Goal: Information Seeking & Learning: Learn about a topic

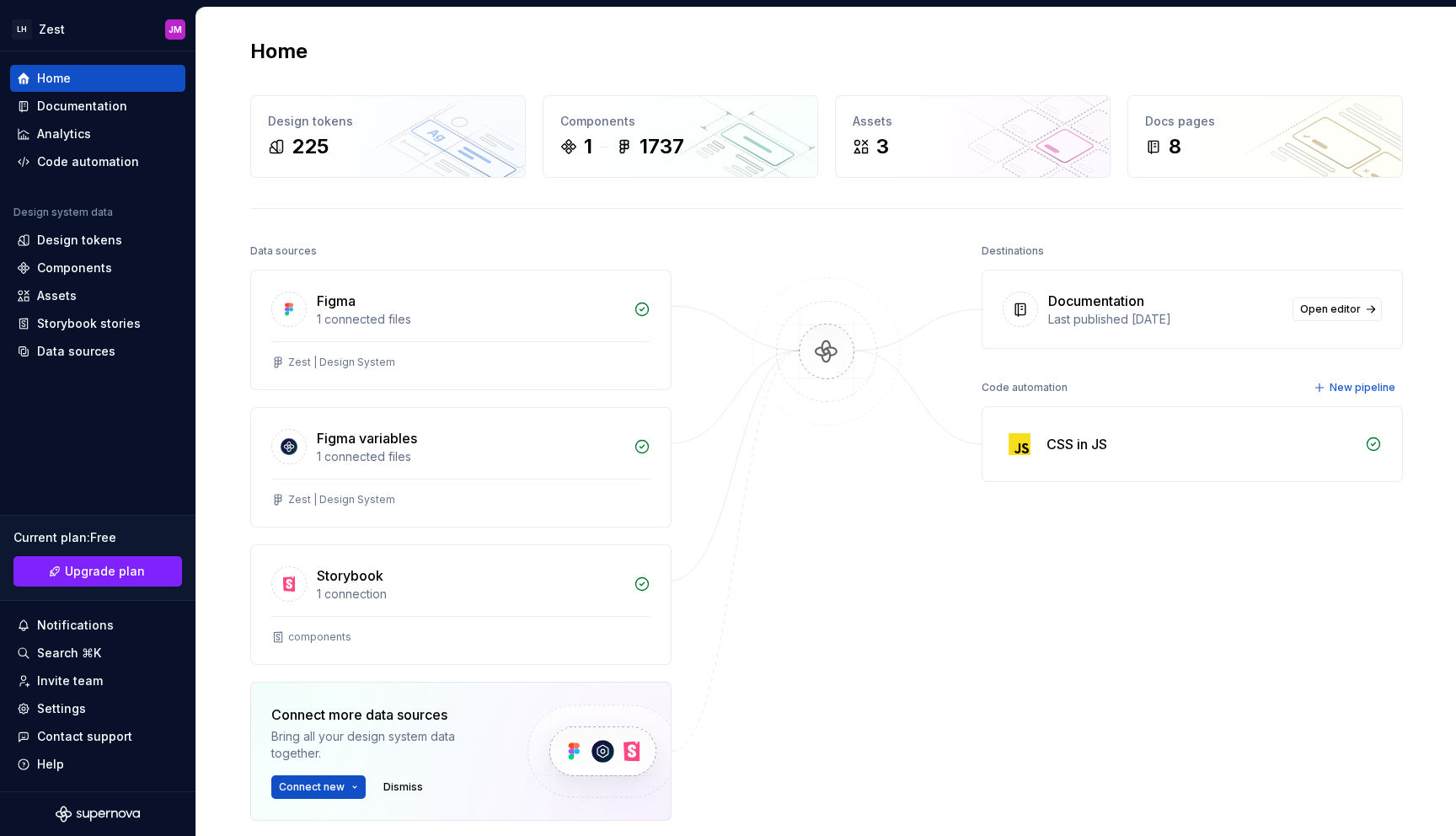
drag, startPoint x: 0, startPoint y: 0, endPoint x: 1325, endPoint y: 521, distance: 1423.8
click at [1325, 521] on div "Destinations Documentation Last published [DATE] Open editor Code automation Ne…" at bounding box center [1192, 572] width 422 height 666
click at [981, 632] on div "Destinations Documentation Last published [DATE] Open editor Code automation Ne…" at bounding box center [1192, 572] width 422 height 666
click at [82, 285] on div "Assets" at bounding box center [97, 295] width 175 height 27
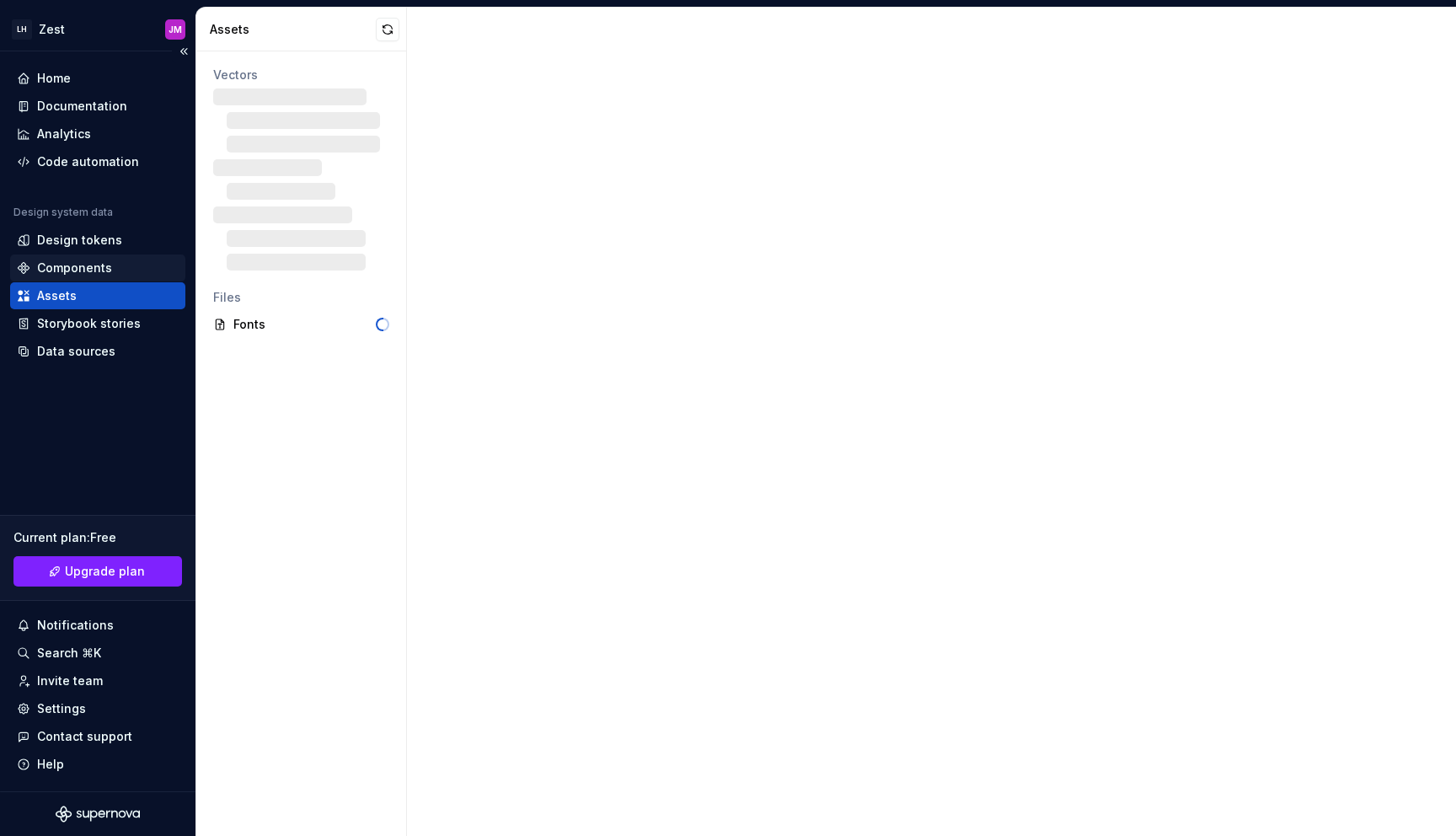
click at [86, 261] on div "Components" at bounding box center [74, 268] width 75 height 17
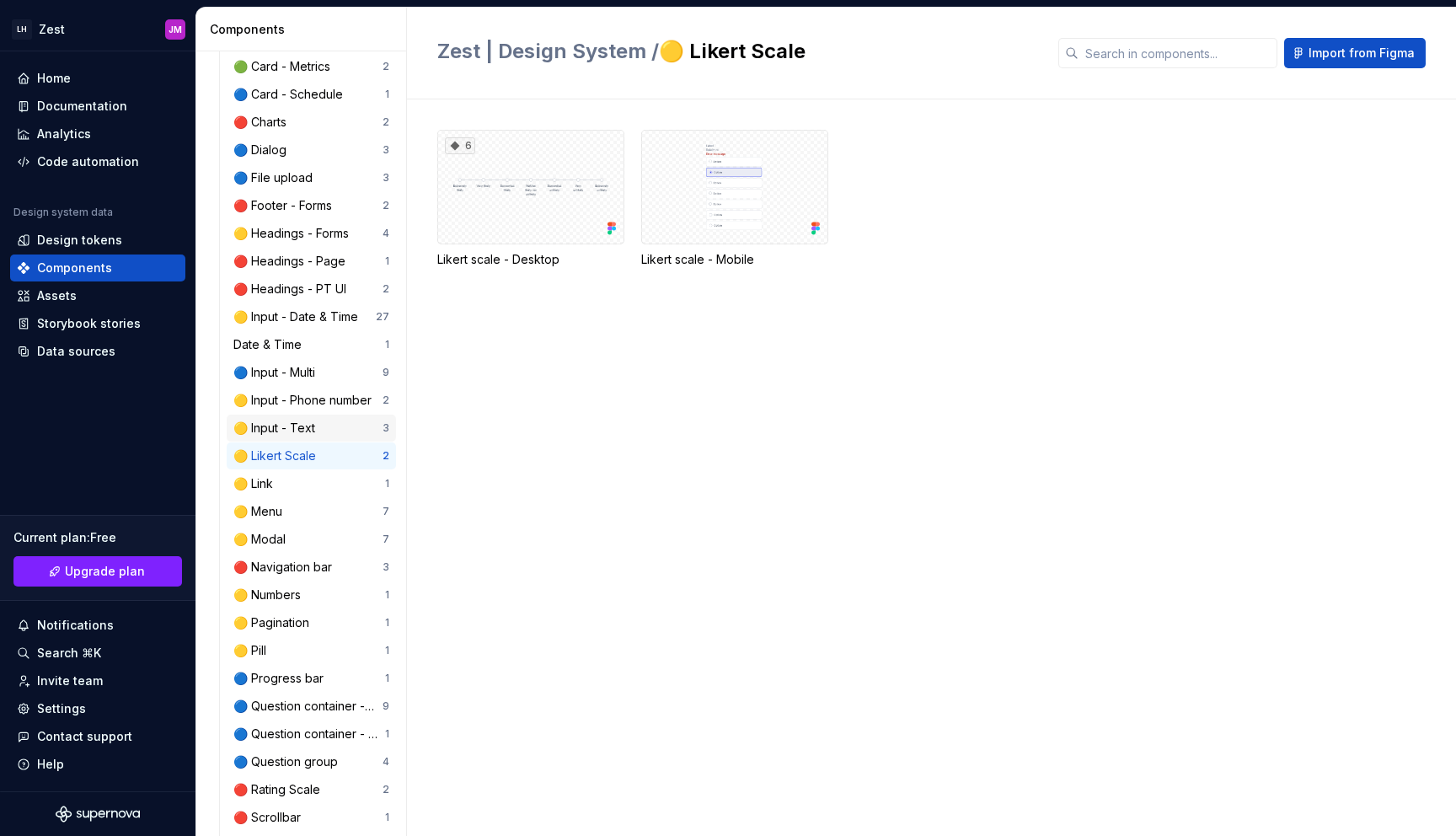
scroll to position [535, 0]
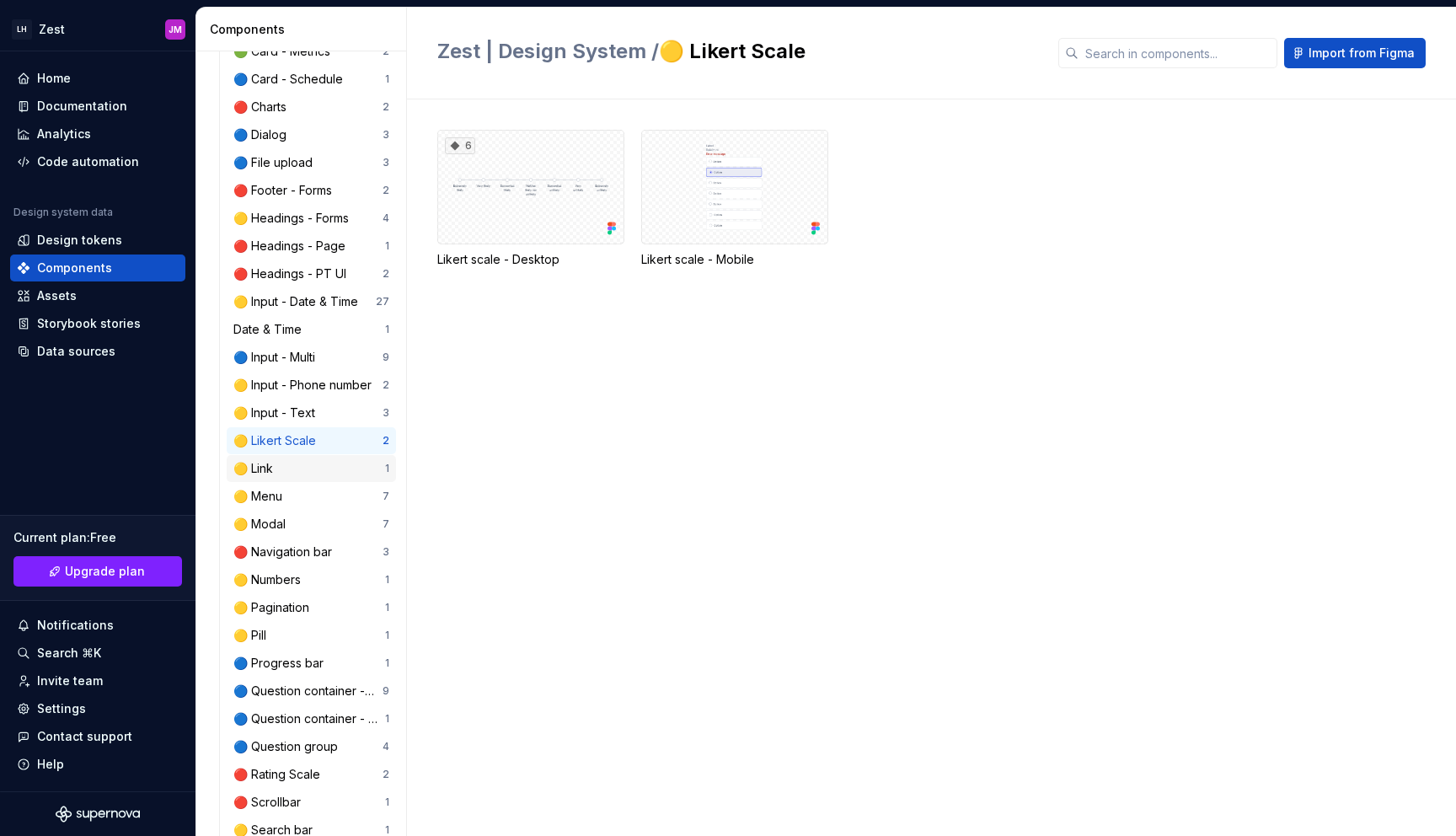
click at [311, 477] on div "🟡 Link 1" at bounding box center [312, 468] width 169 height 27
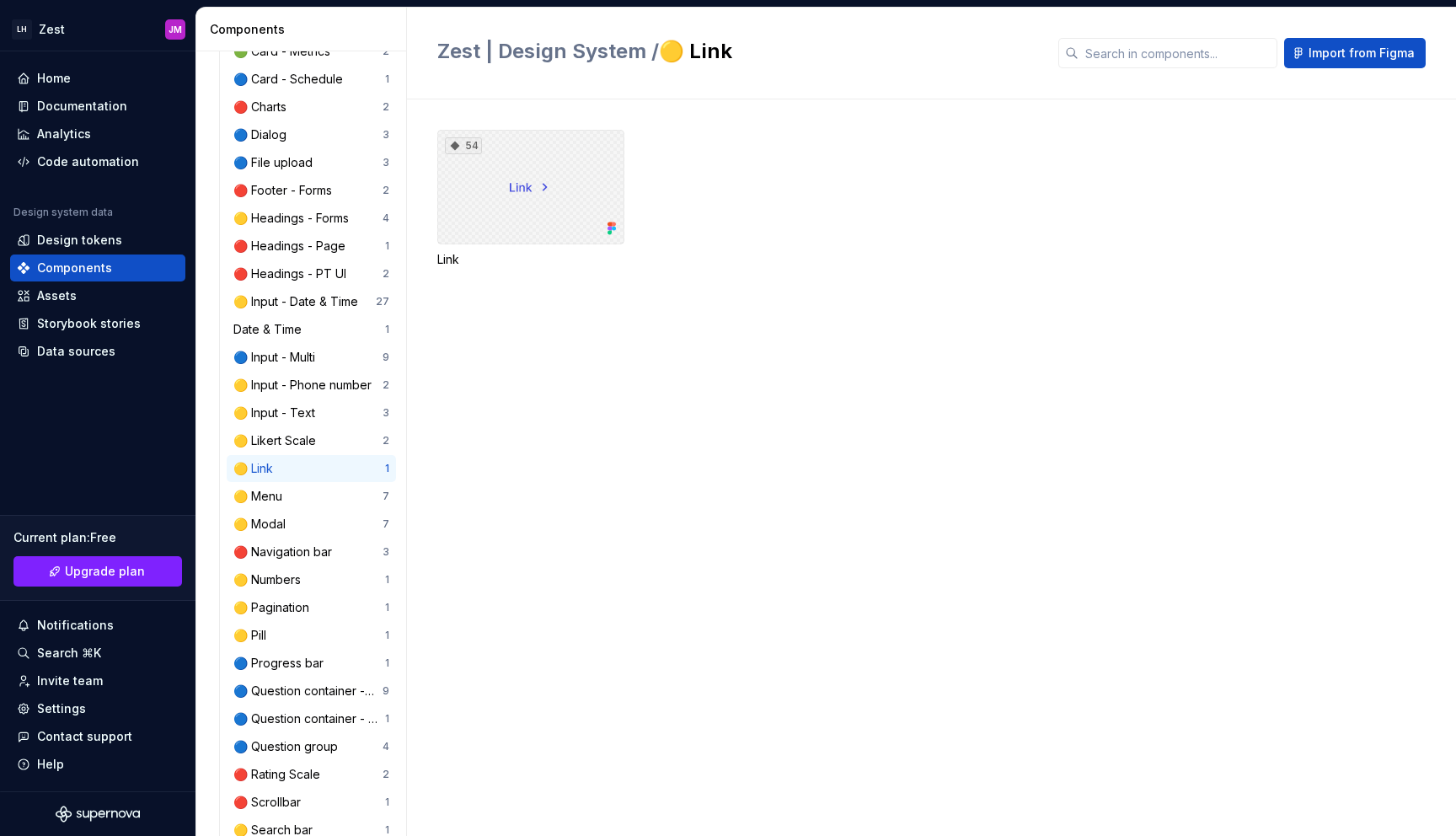
click at [602, 189] on div "54" at bounding box center [531, 186] width 187 height 114
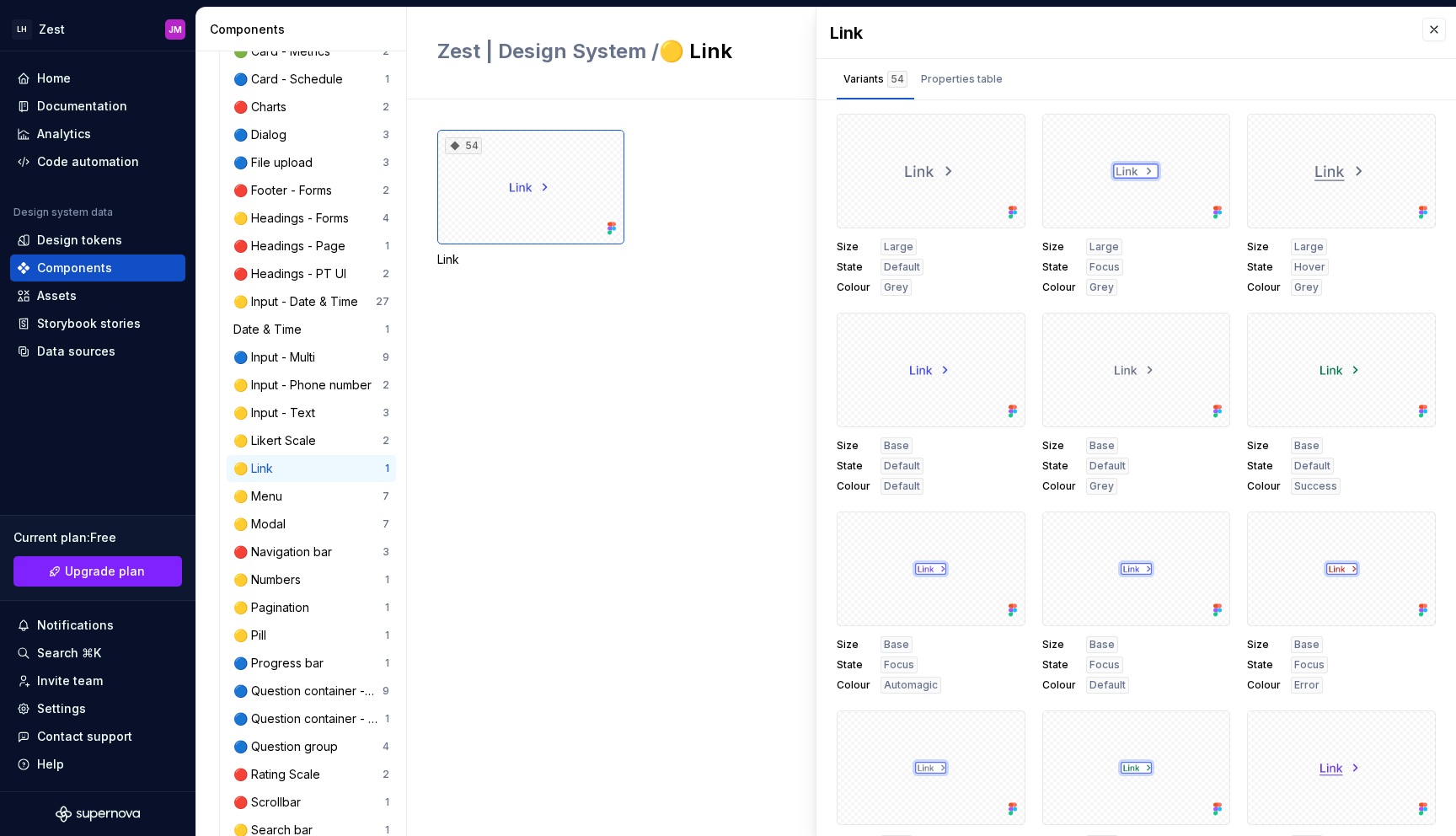
click at [1422, 46] on div "Link" at bounding box center [1136, 32] width 640 height 50
click at [1422, 37] on button "button" at bounding box center [1433, 30] width 23 height 23
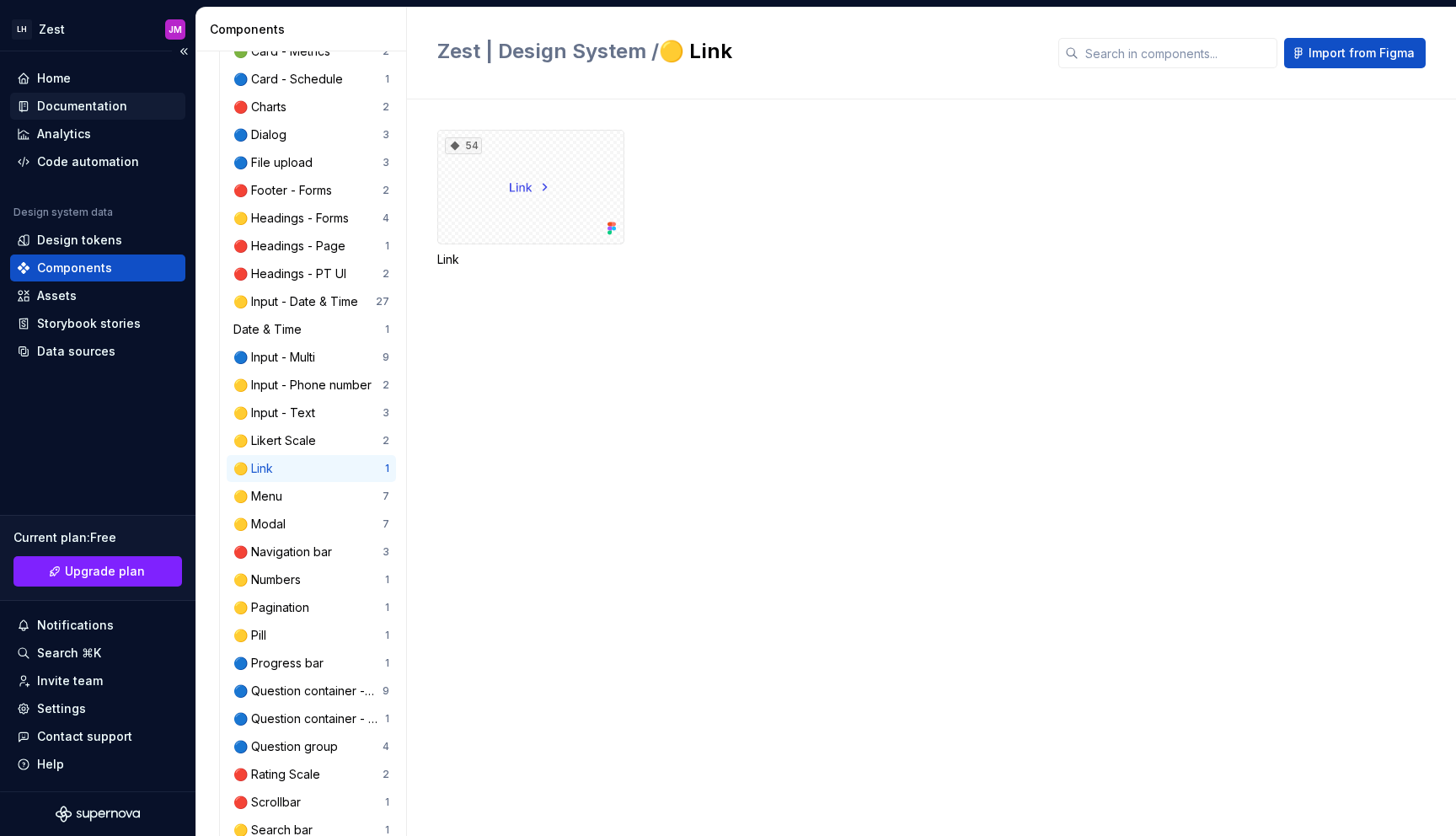
click at [41, 109] on div "Documentation" at bounding box center [82, 105] width 90 height 17
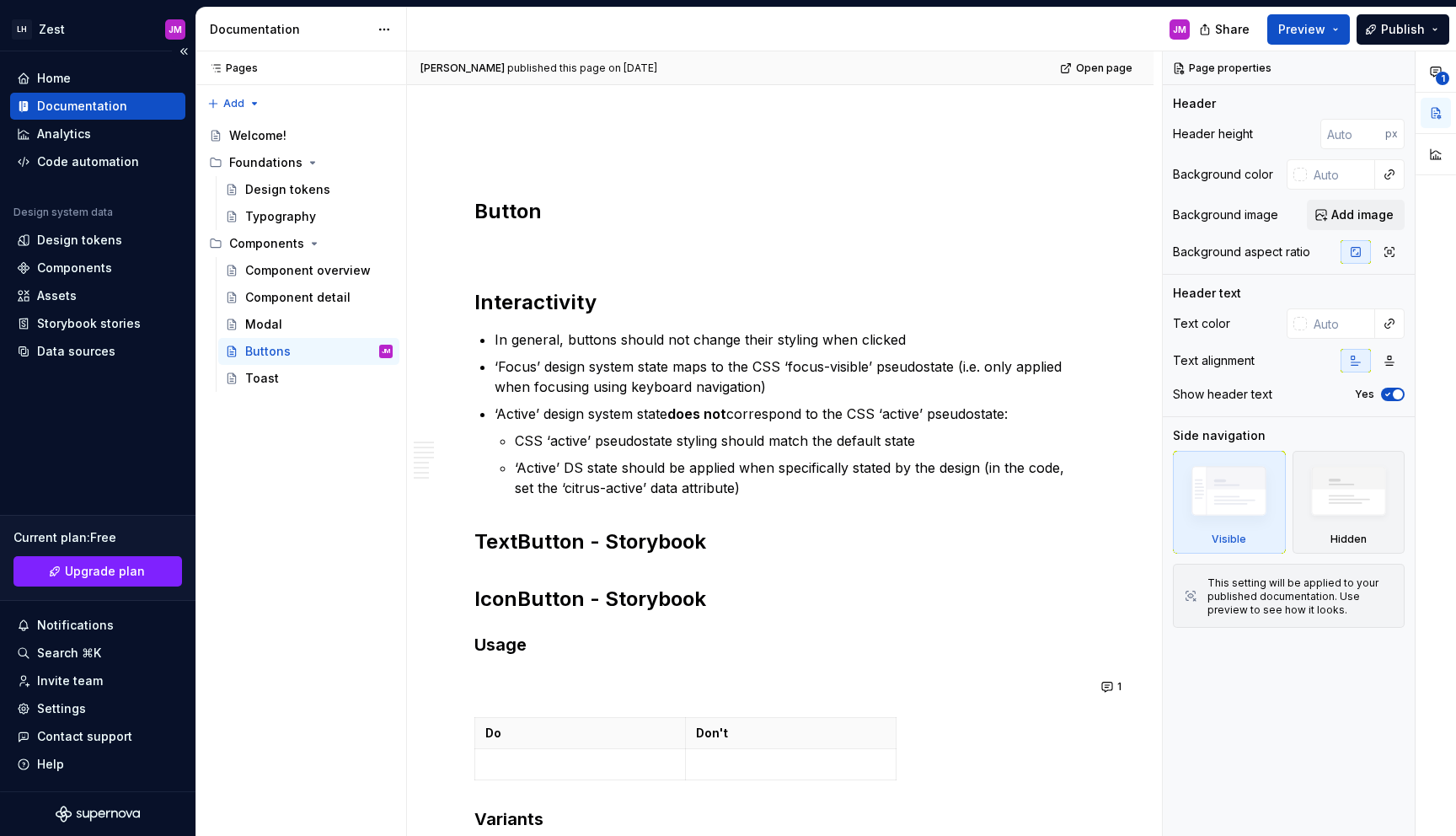
scroll to position [123, 0]
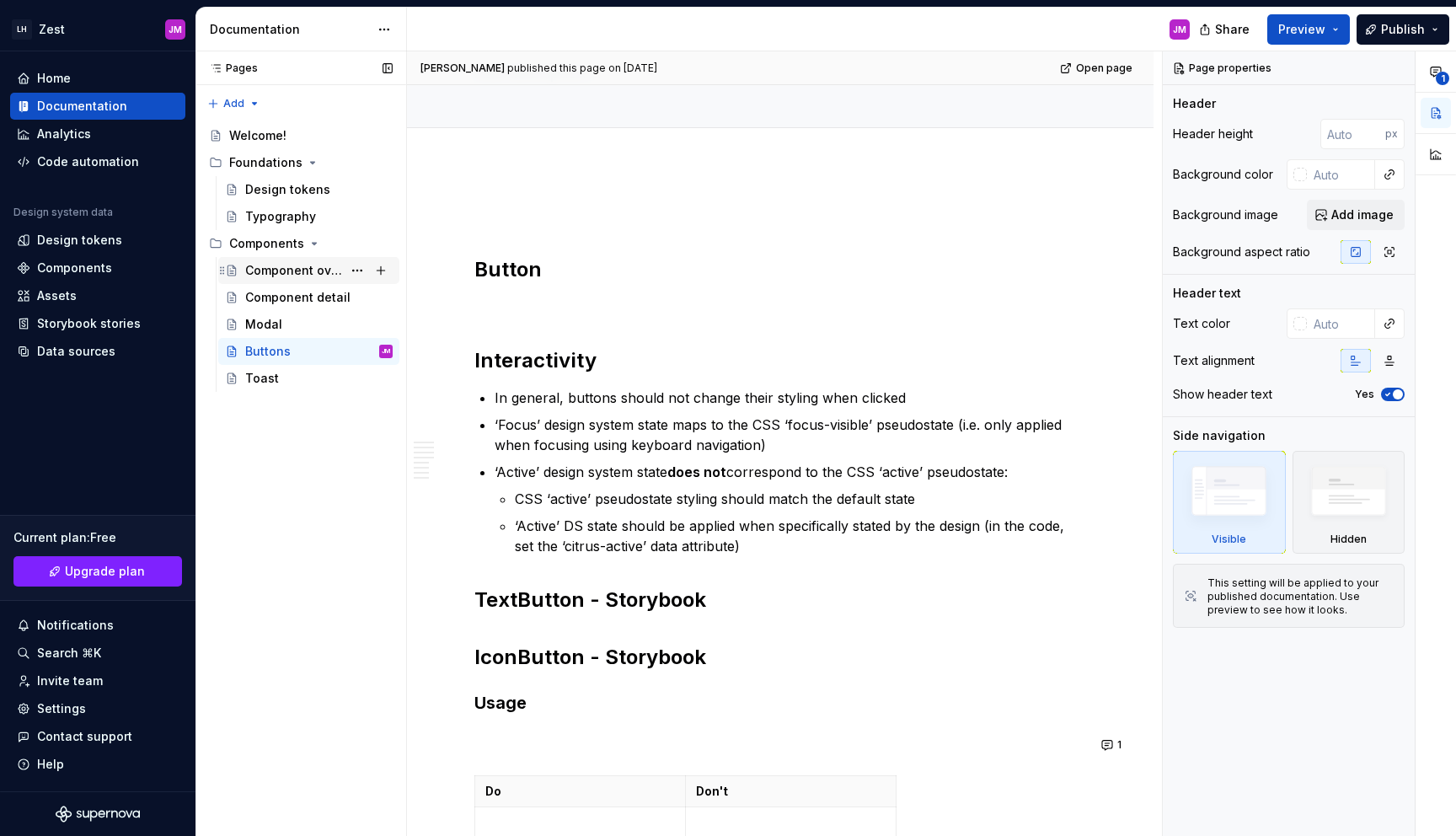
click at [274, 266] on div "Component overview" at bounding box center [294, 270] width 97 height 17
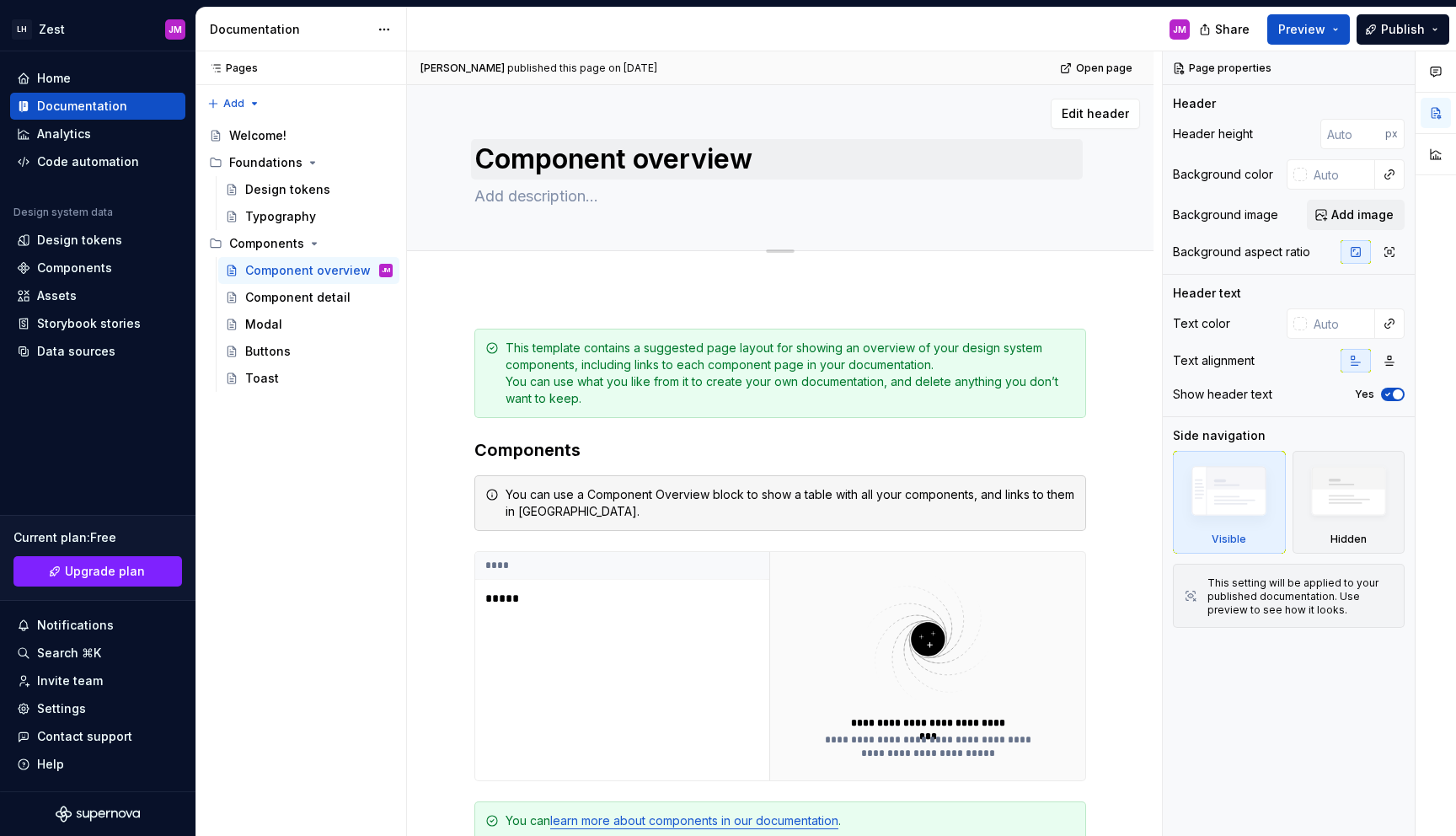
scroll to position [150, 0]
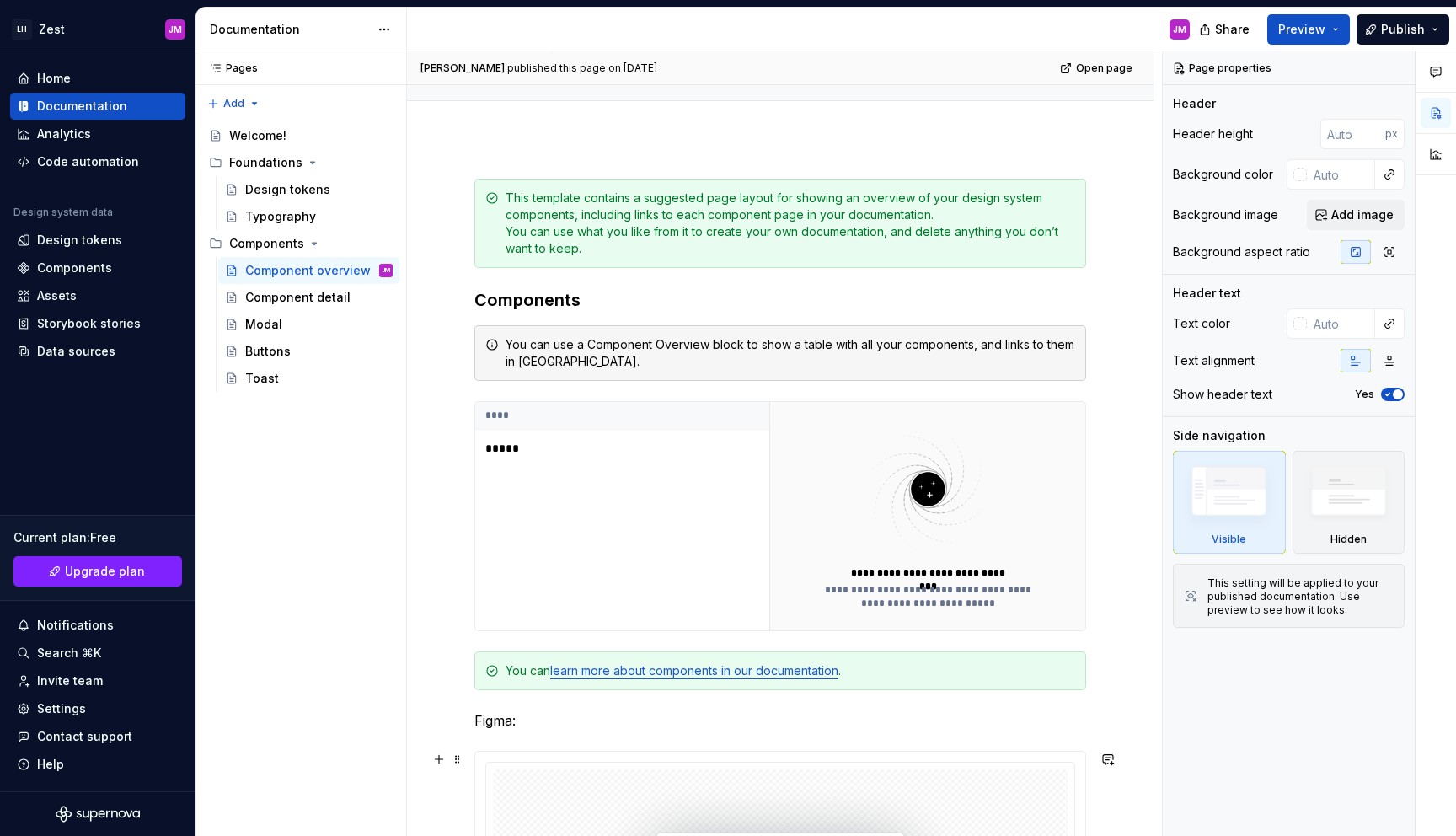
type textarea "*"
